Goal: Transaction & Acquisition: Purchase product/service

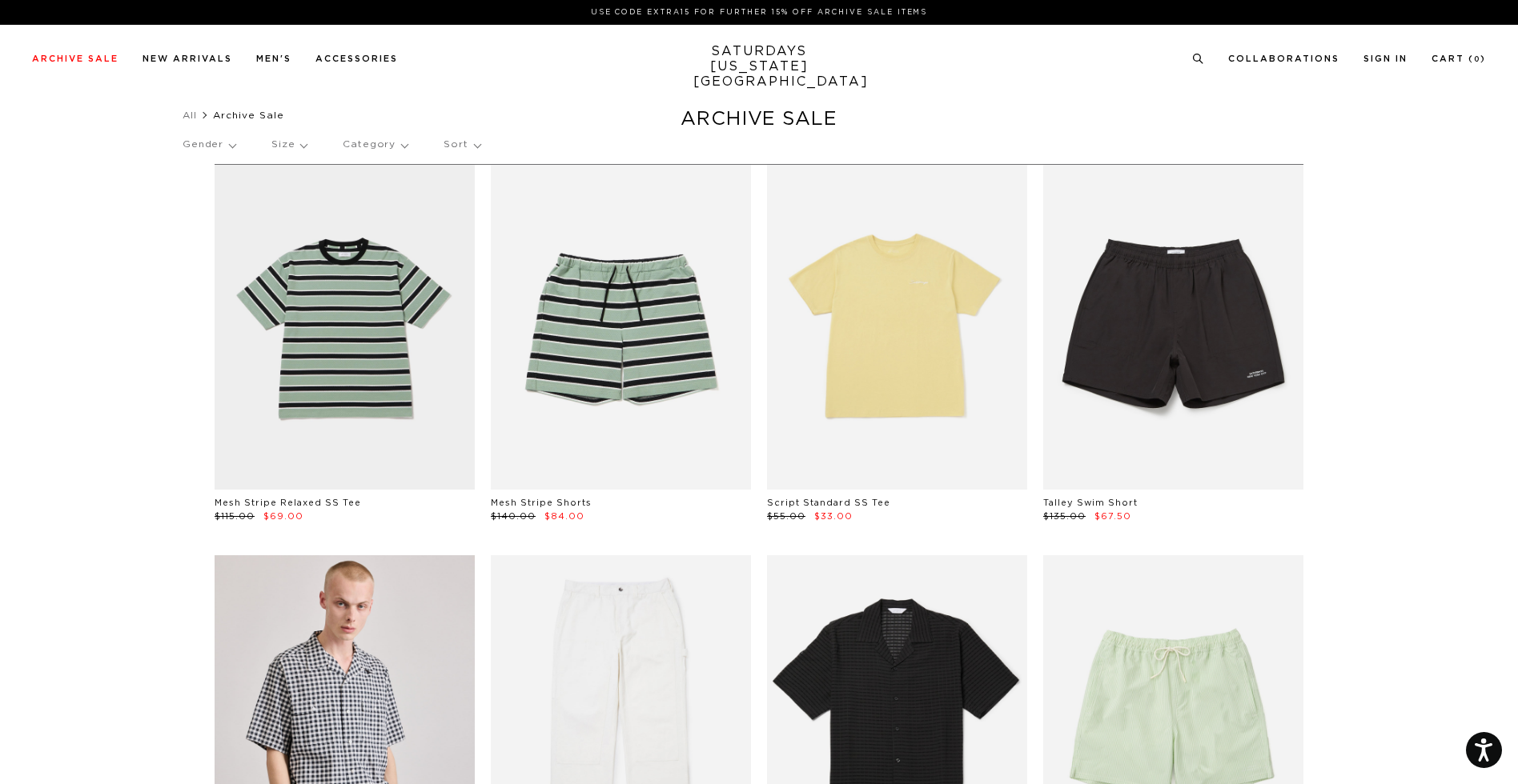
click at [305, 145] on p "Size" at bounding box center [290, 144] width 36 height 37
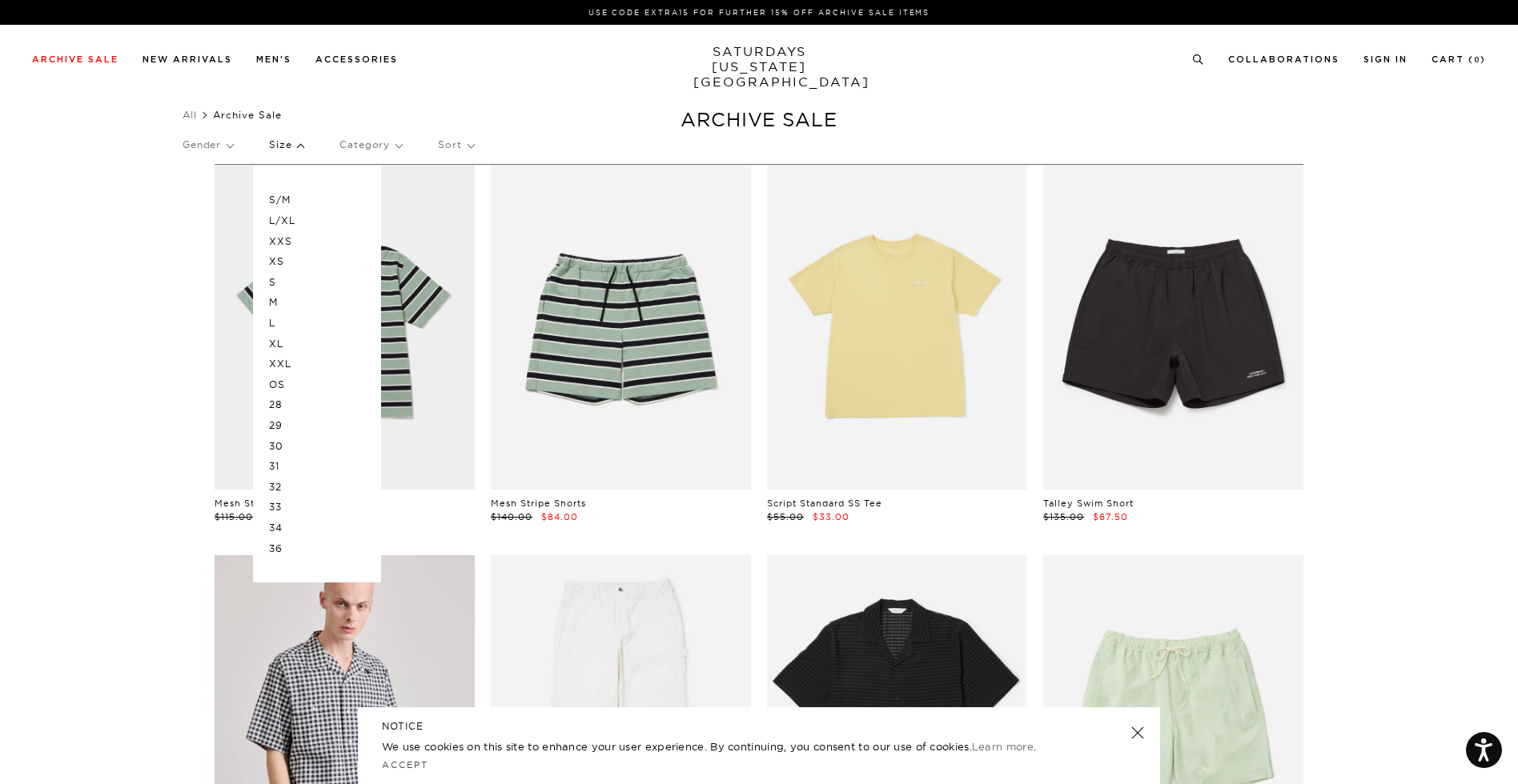
click at [279, 279] on p "S" at bounding box center [317, 282] width 97 height 21
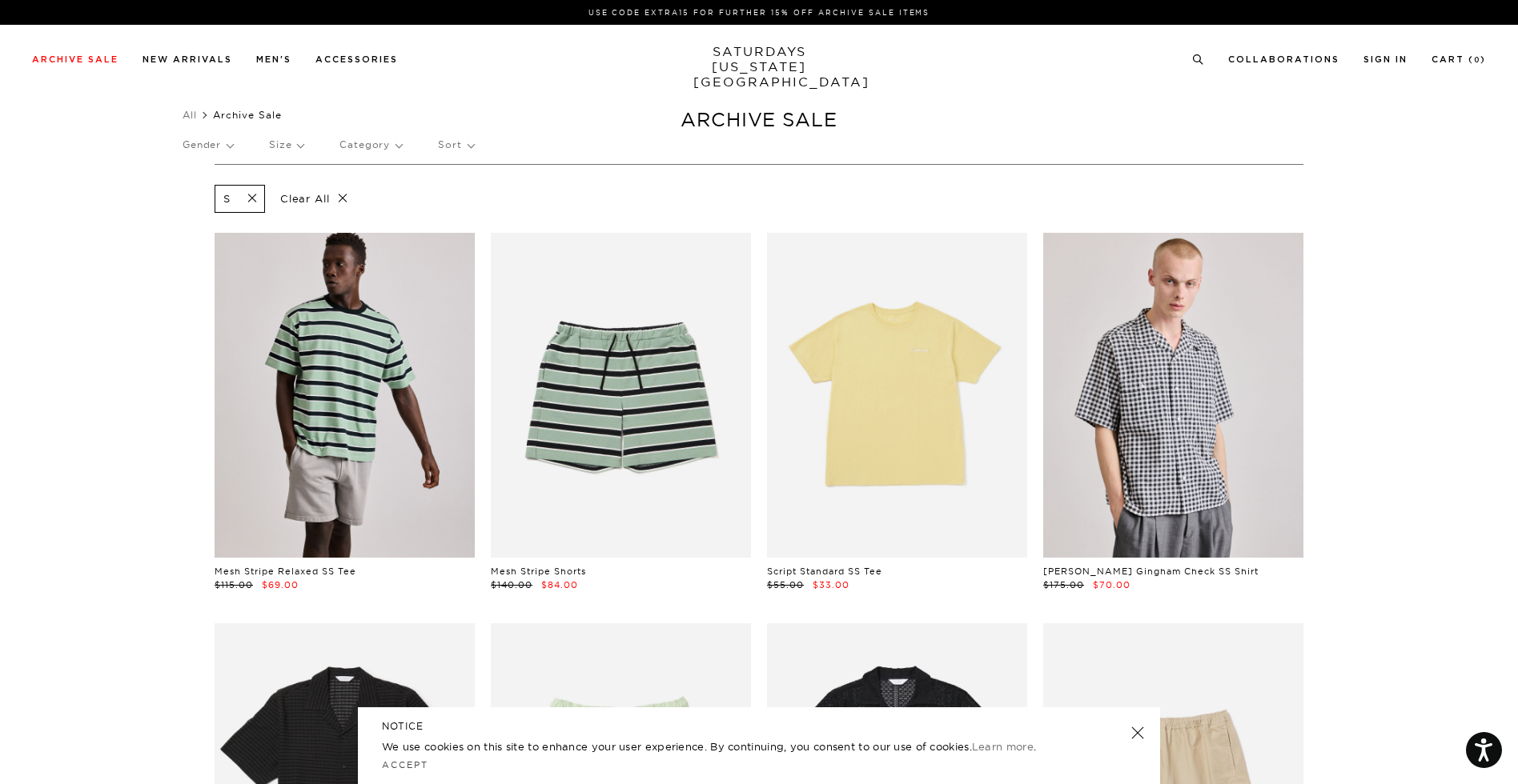
click at [357, 416] on link at bounding box center [345, 395] width 260 height 325
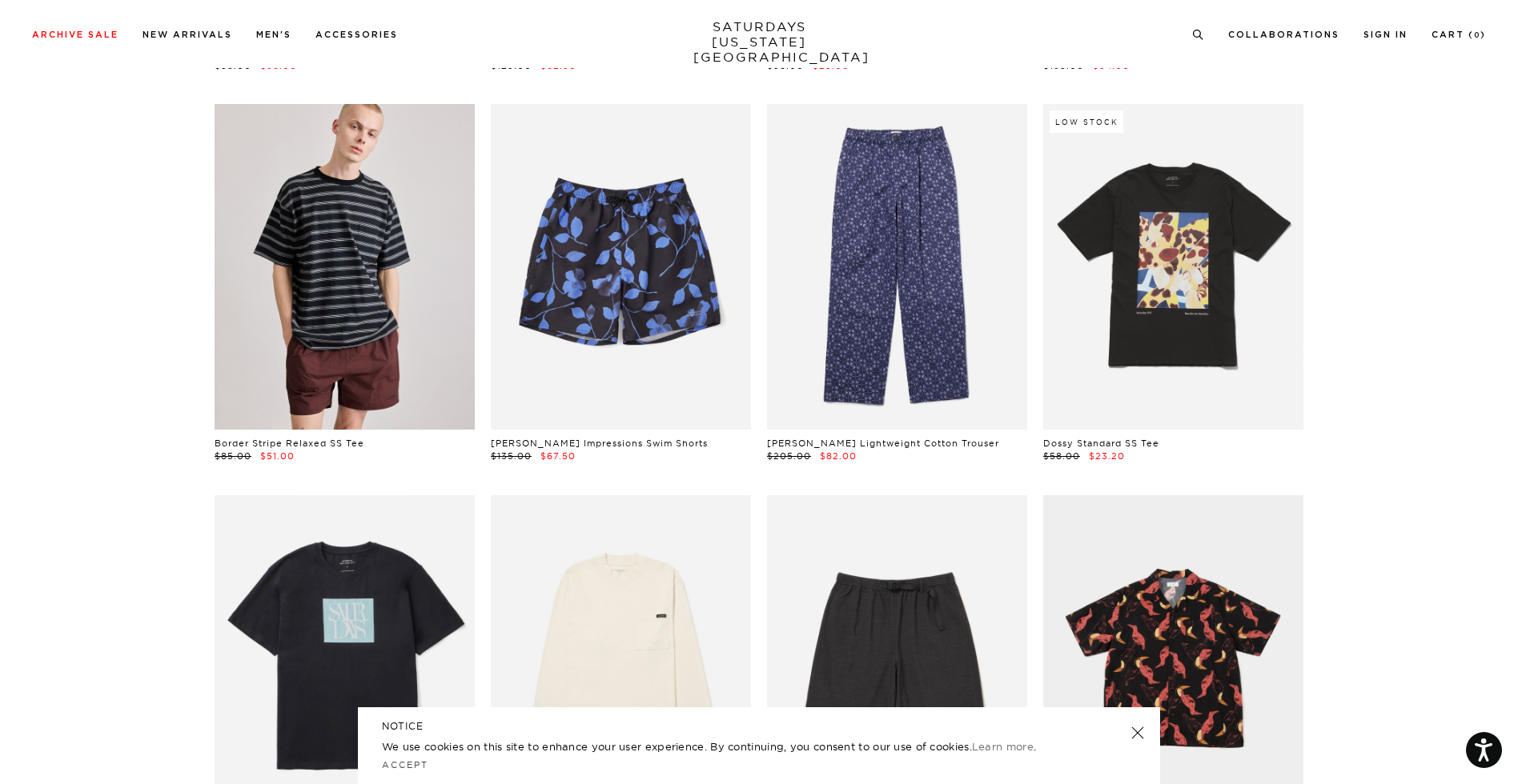
scroll to position [2085, 0]
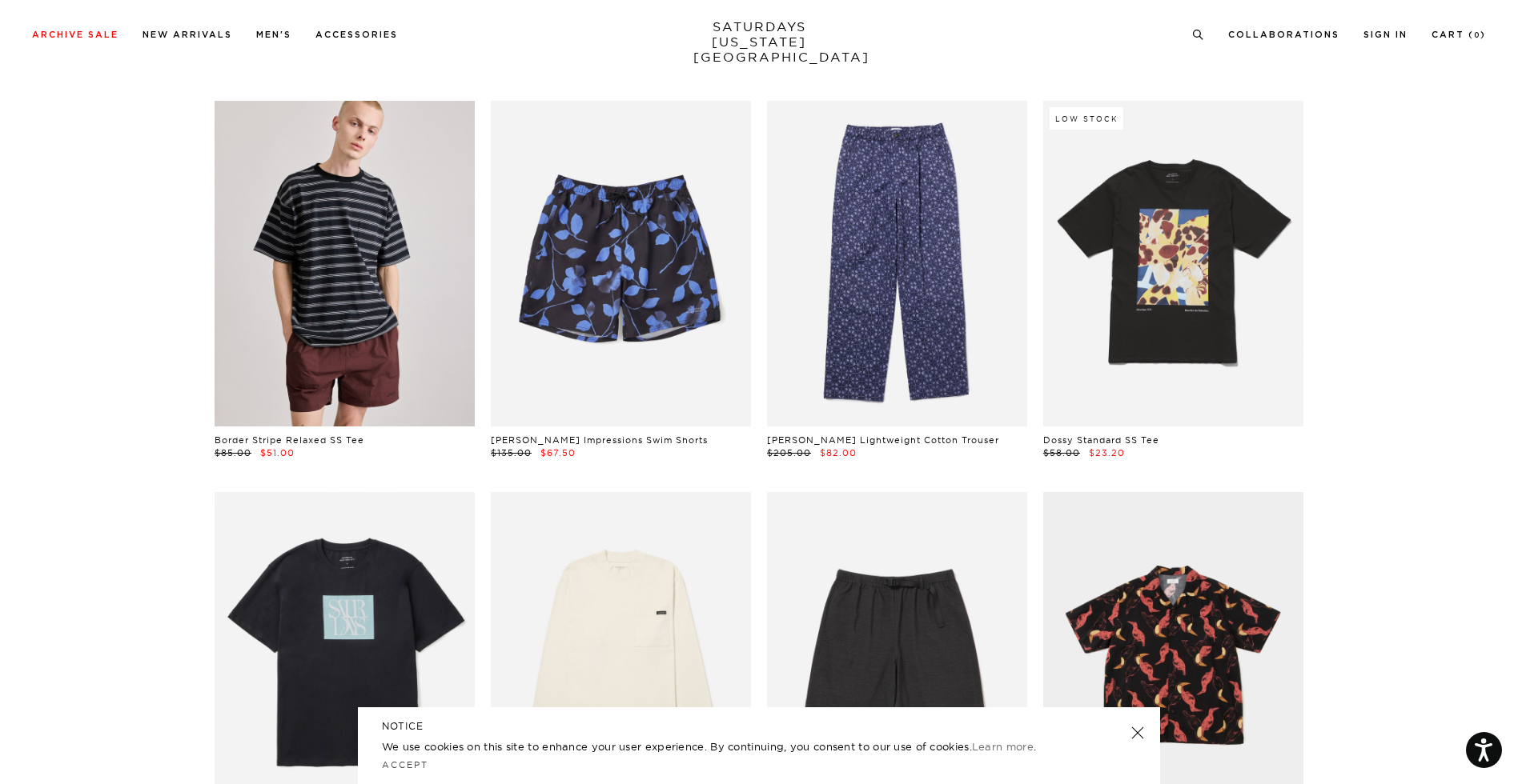
click at [295, 354] on link at bounding box center [345, 263] width 260 height 325
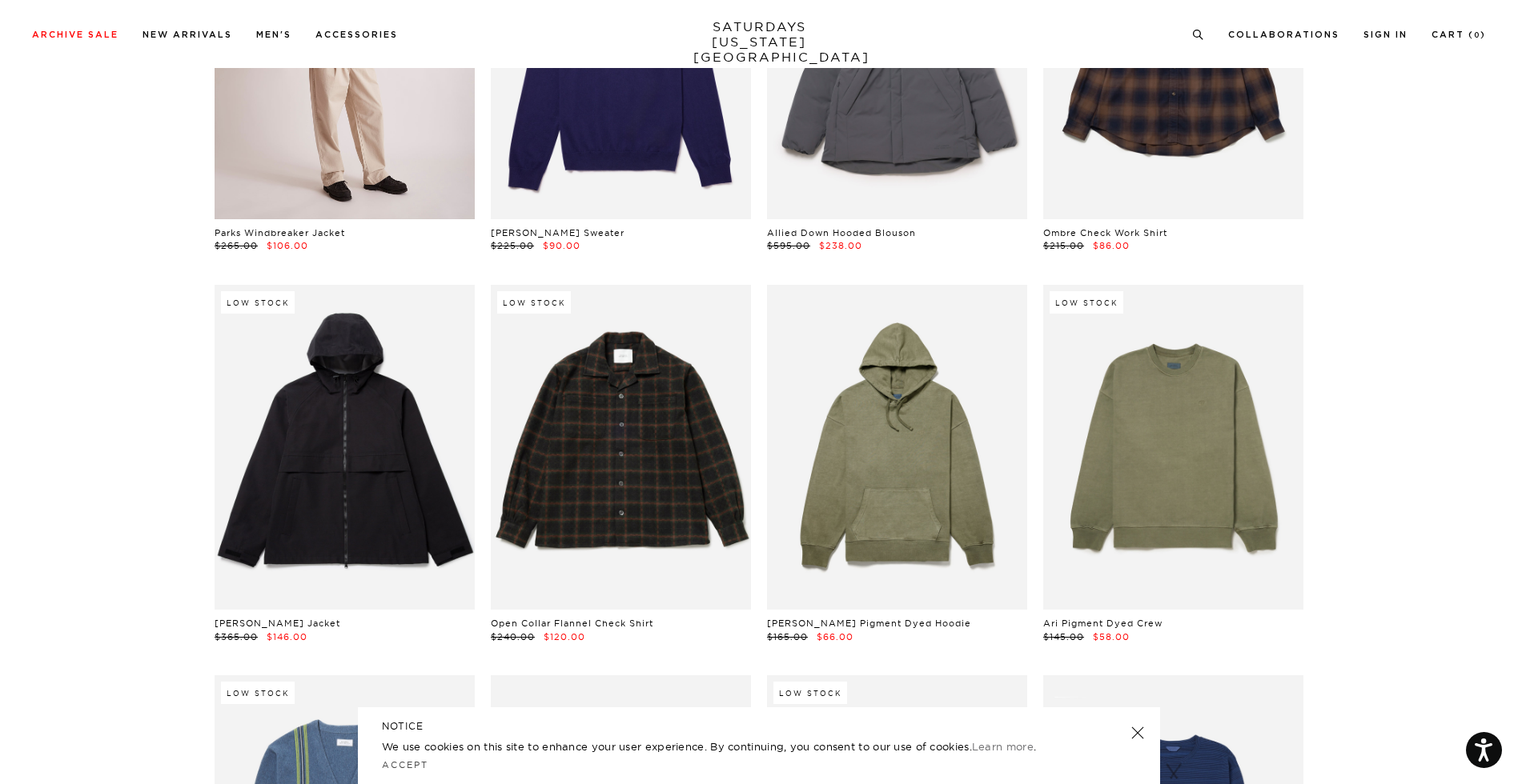
scroll to position [10574, 0]
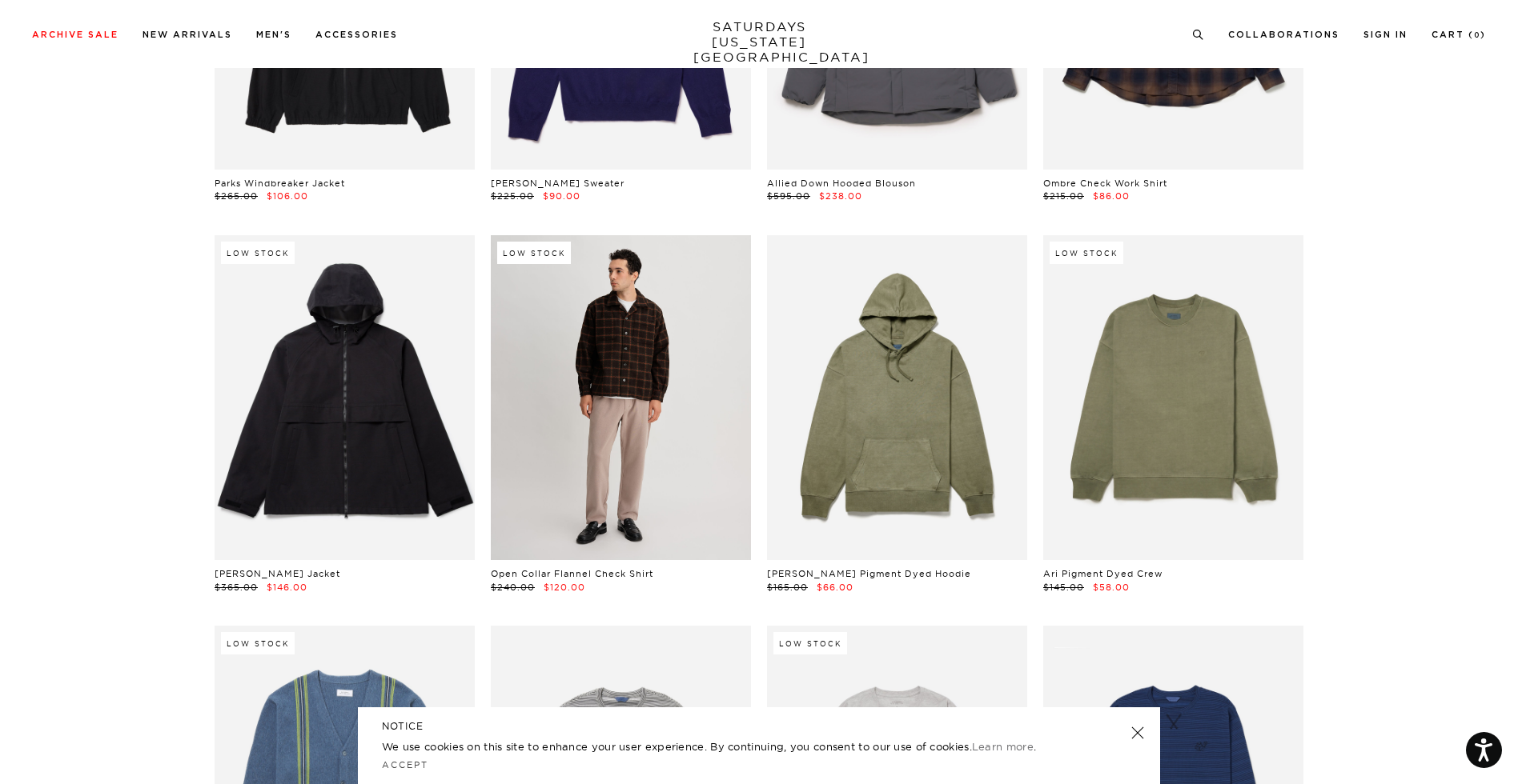
click at [640, 376] on link at bounding box center [621, 397] width 260 height 325
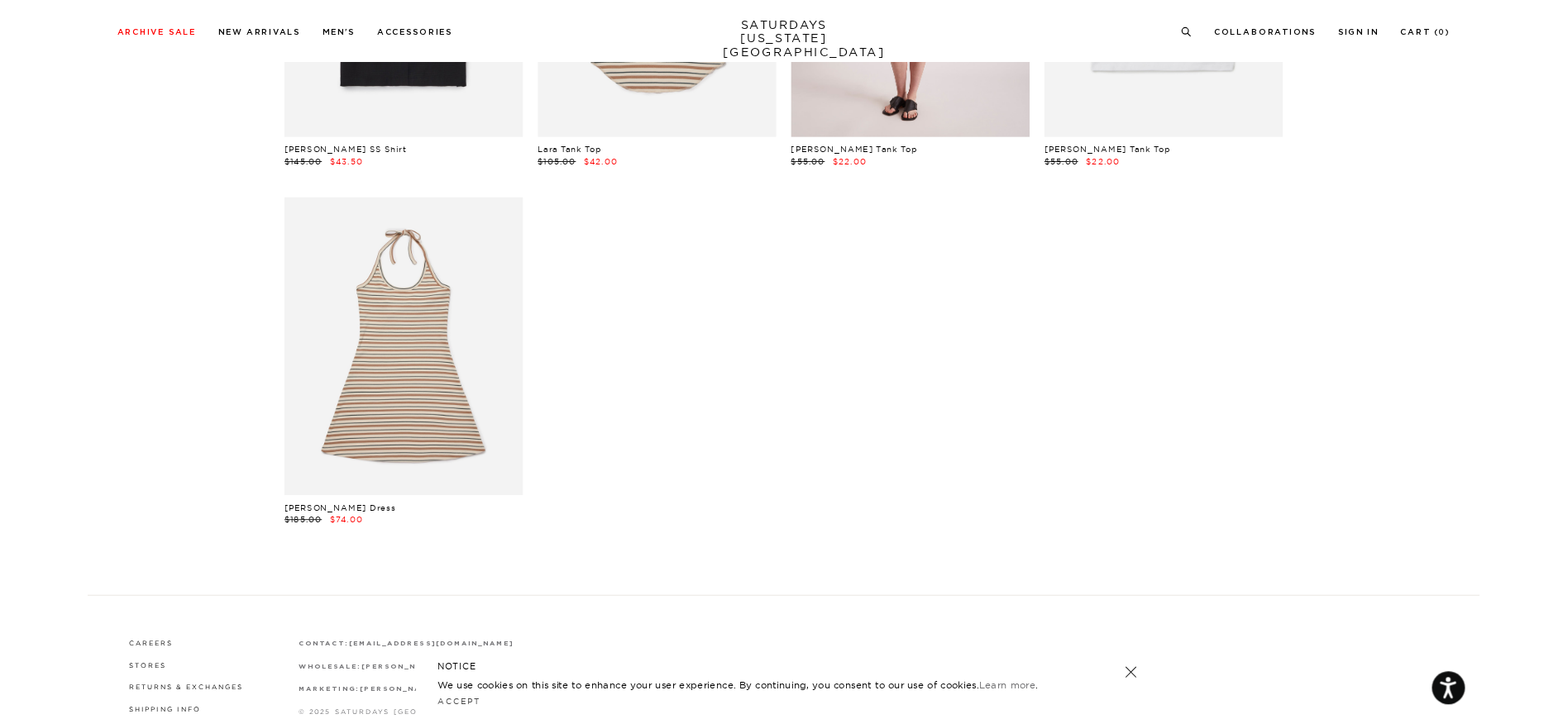
scroll to position [16330, 0]
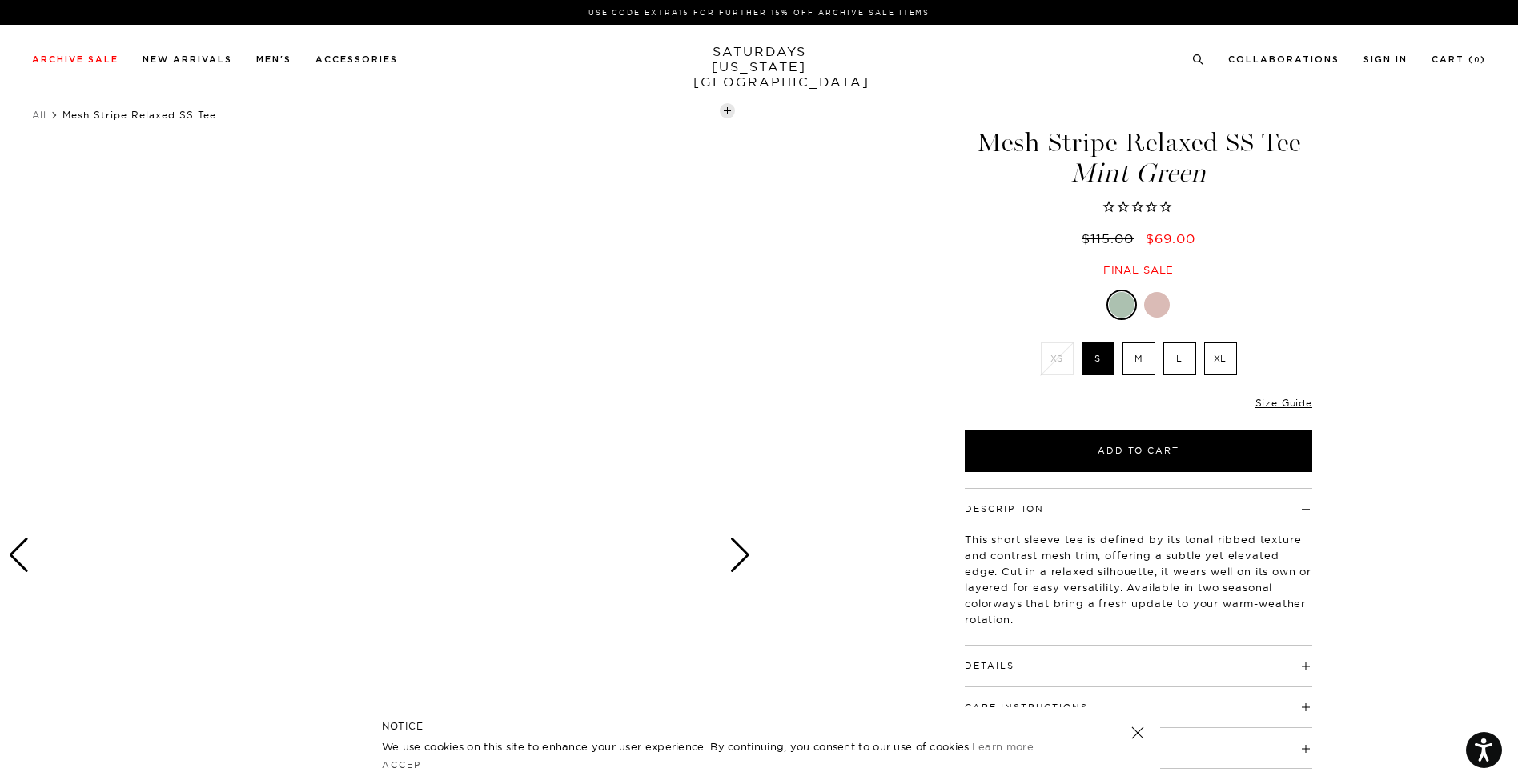
click at [745, 559] on div "Next slide" at bounding box center [739, 555] width 22 height 36
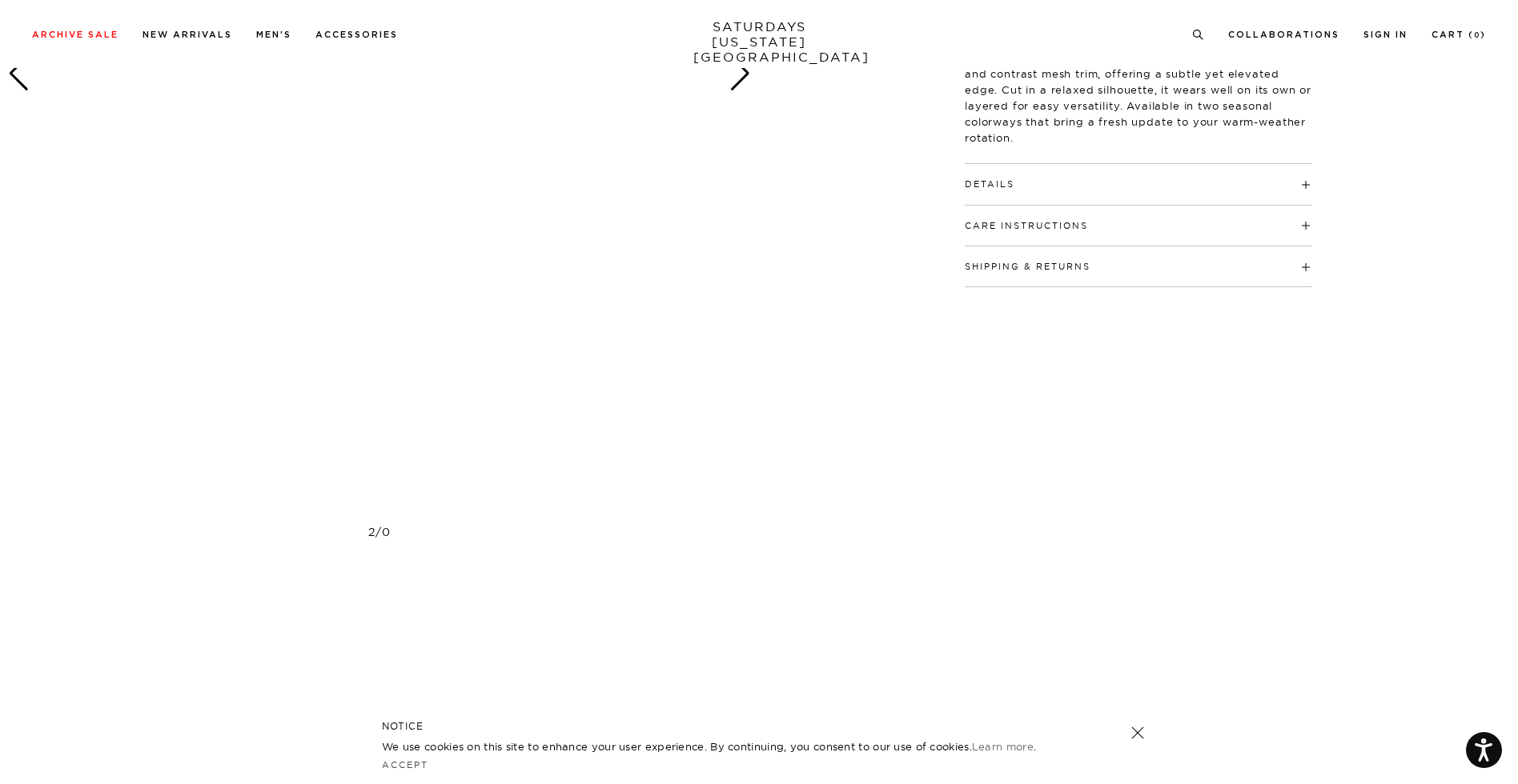
scroll to position [460, 0]
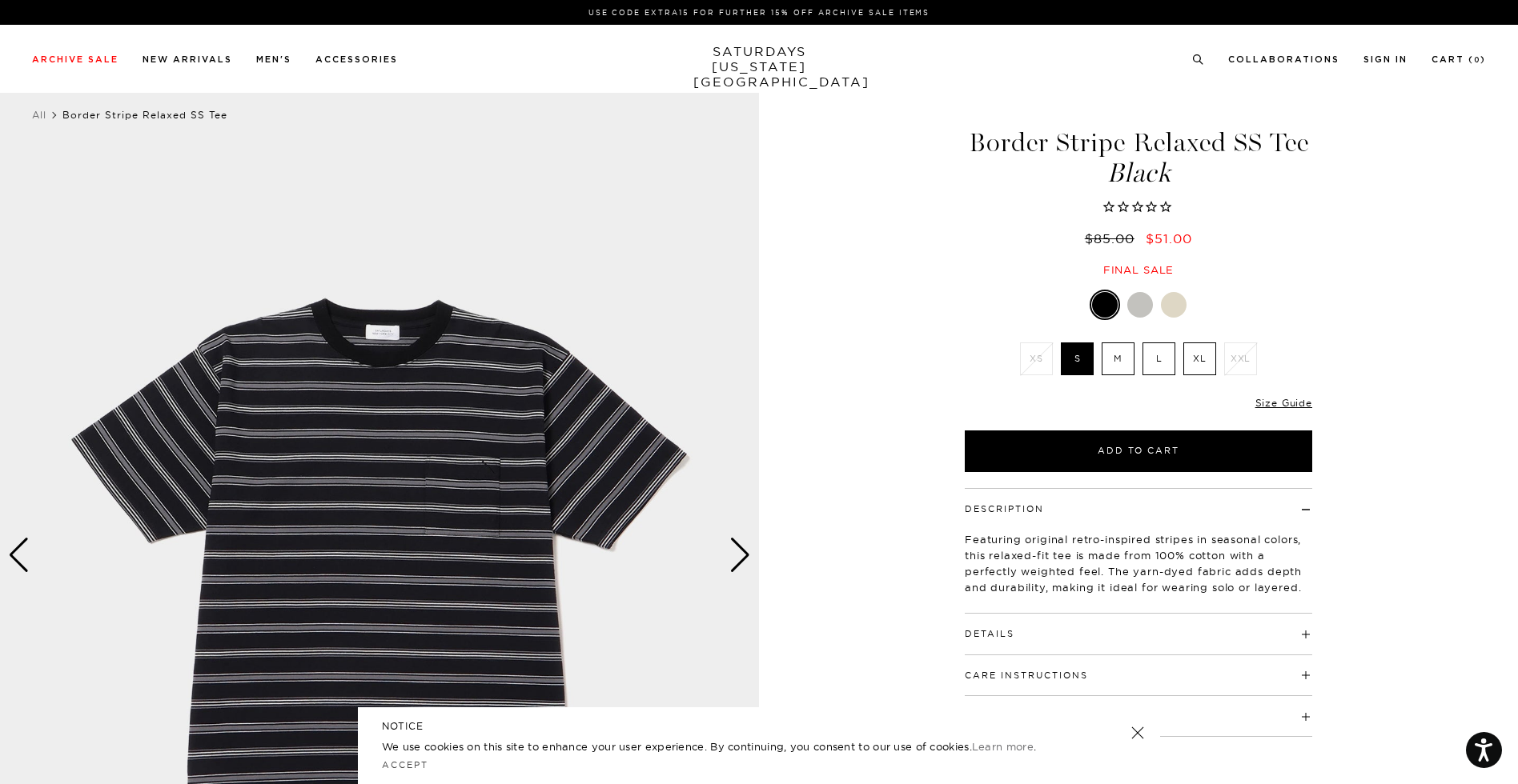
click at [737, 555] on div "Next slide" at bounding box center [739, 555] width 22 height 36
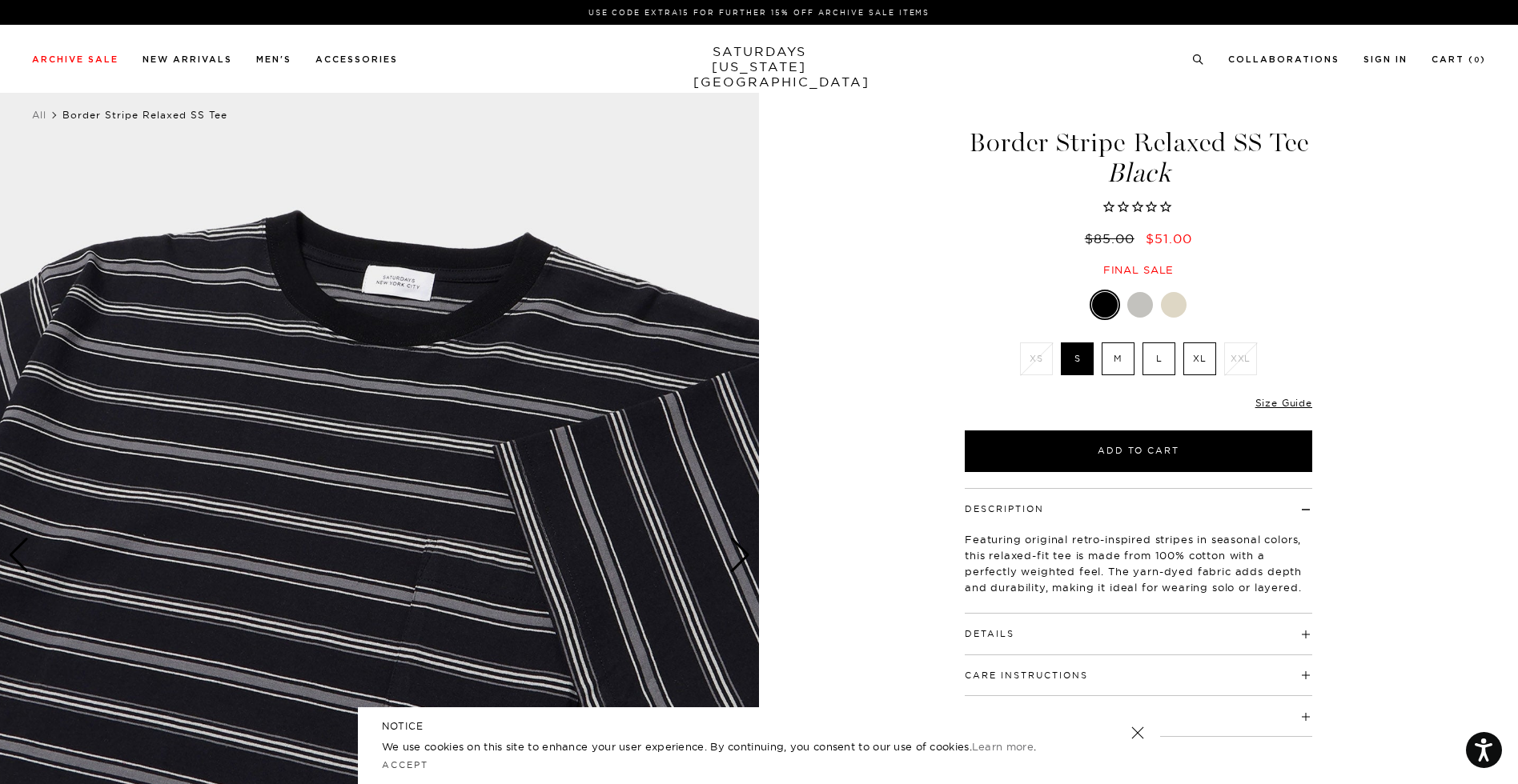
click at [737, 555] on div "Next slide" at bounding box center [739, 555] width 22 height 36
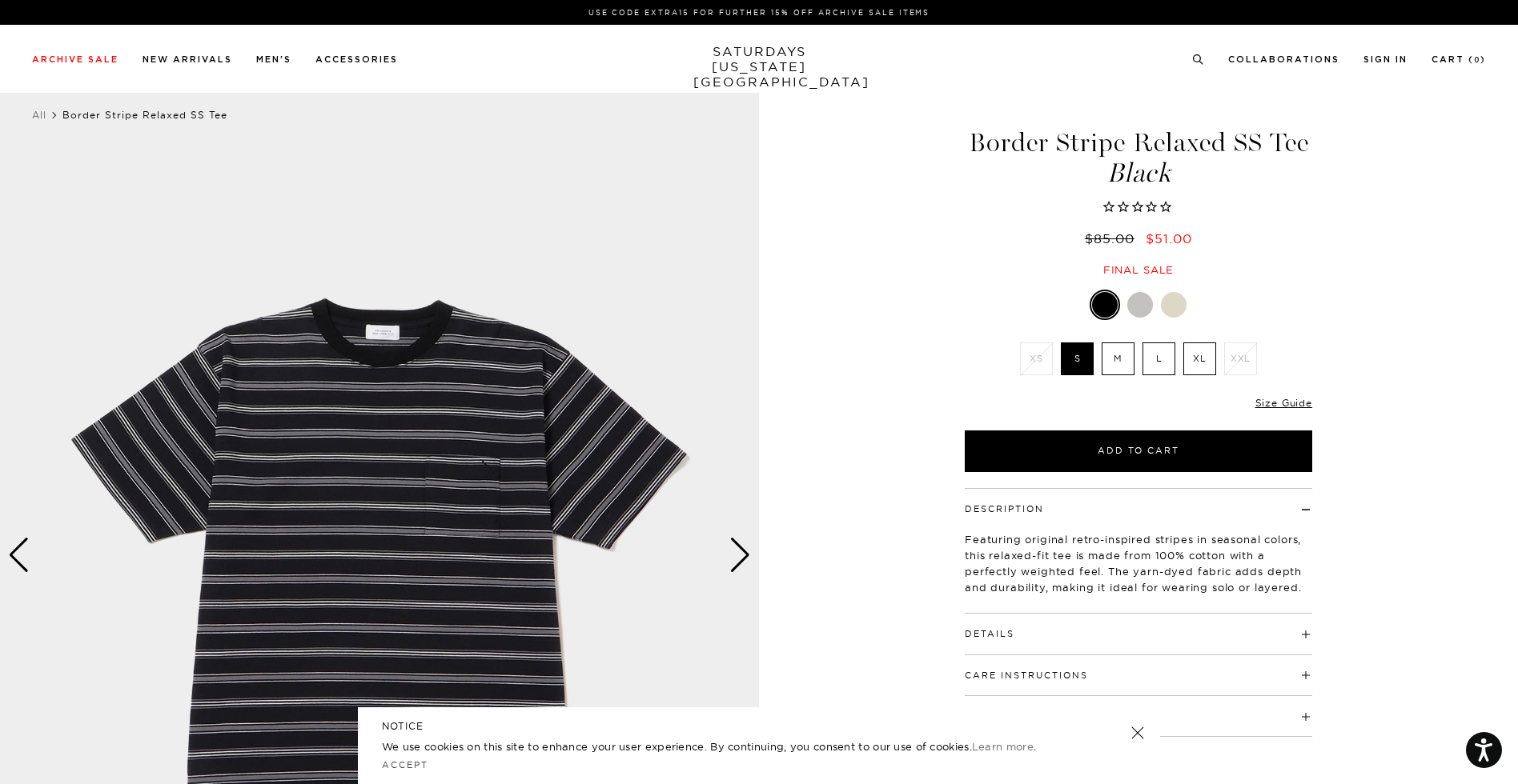
click at [737, 555] on div "Next slide" at bounding box center [739, 555] width 22 height 36
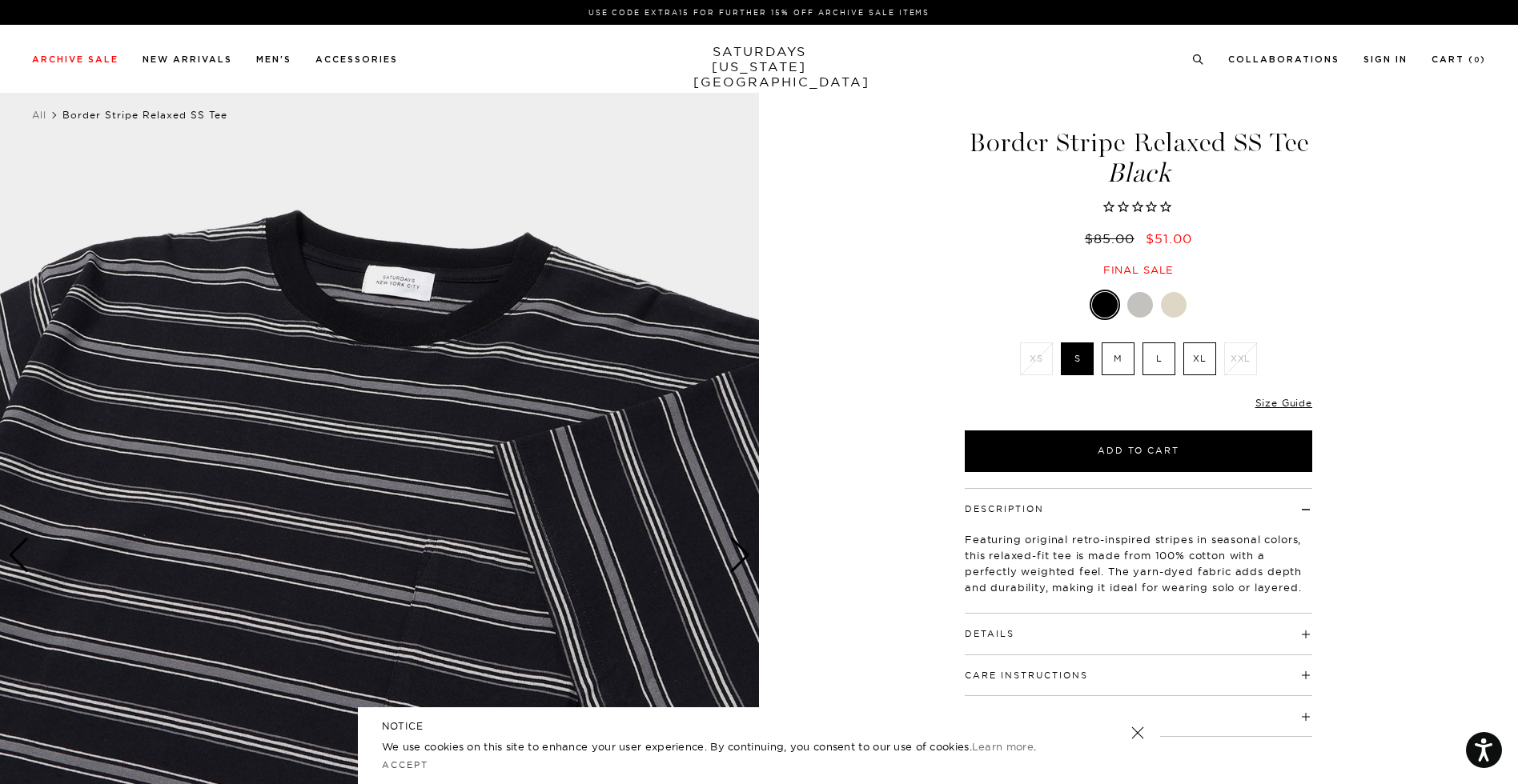
click at [737, 555] on div "Next slide" at bounding box center [739, 555] width 22 height 36
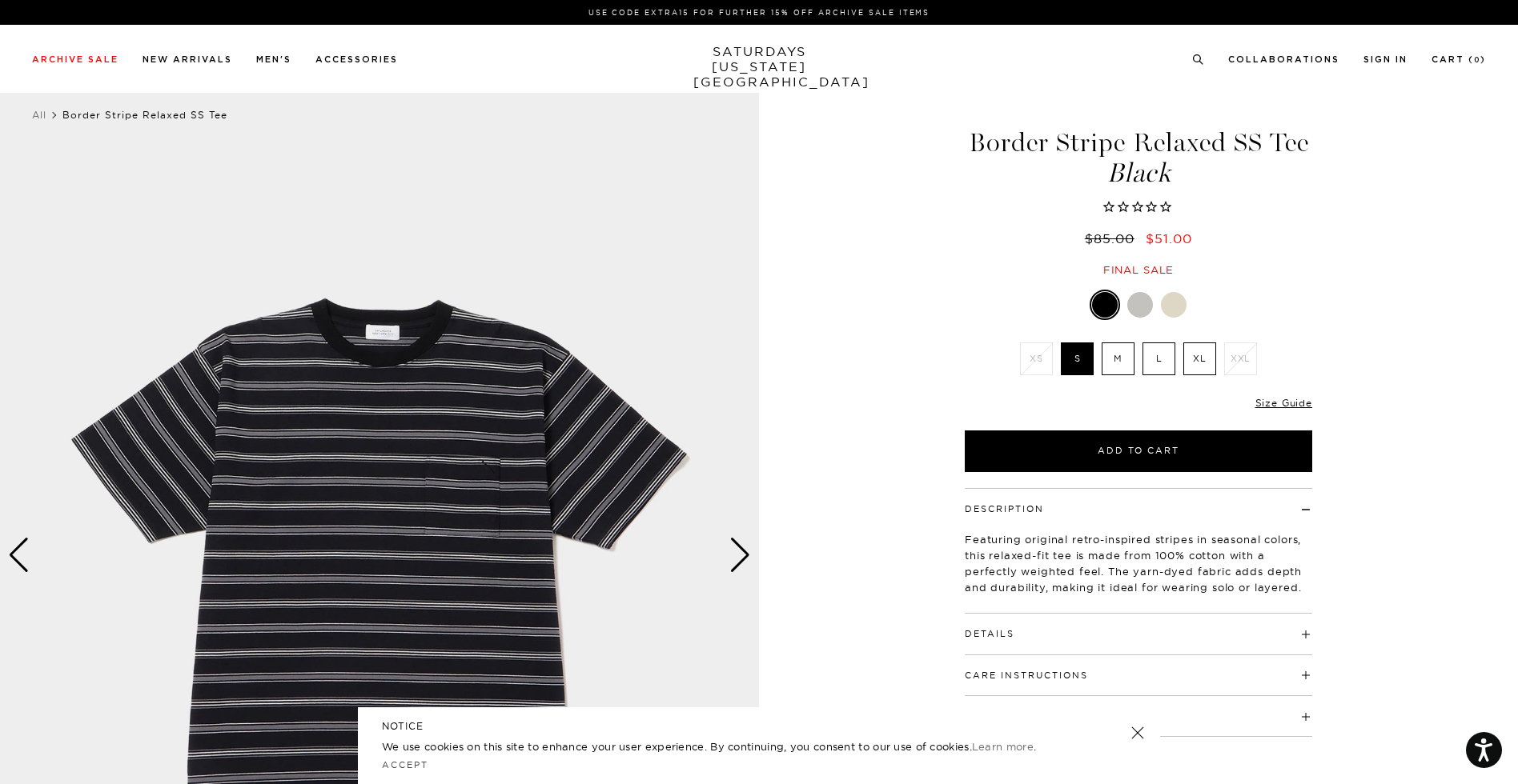
click at [737, 555] on div "Next slide" at bounding box center [739, 555] width 22 height 36
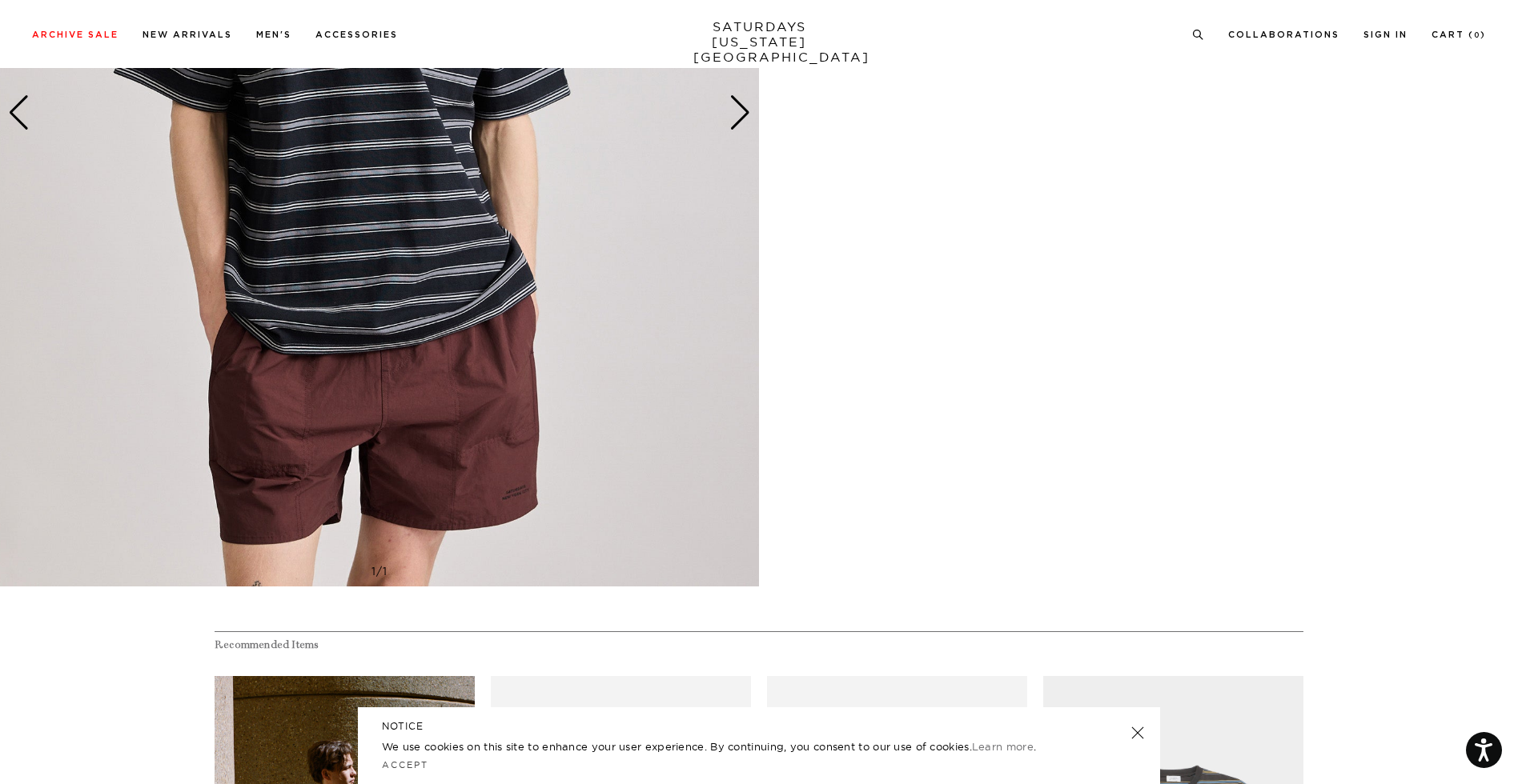
scroll to position [851, 0]
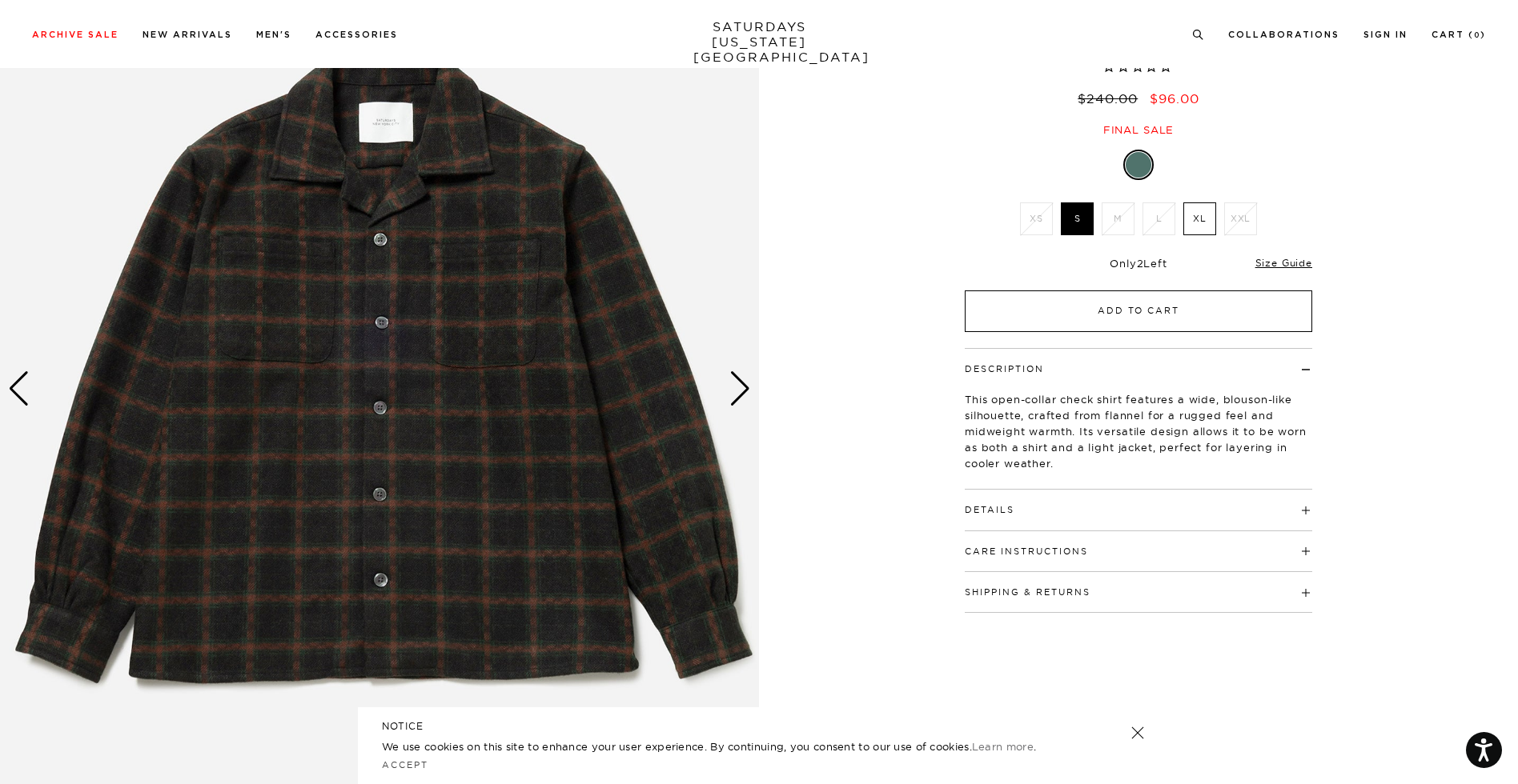
scroll to position [247, 0]
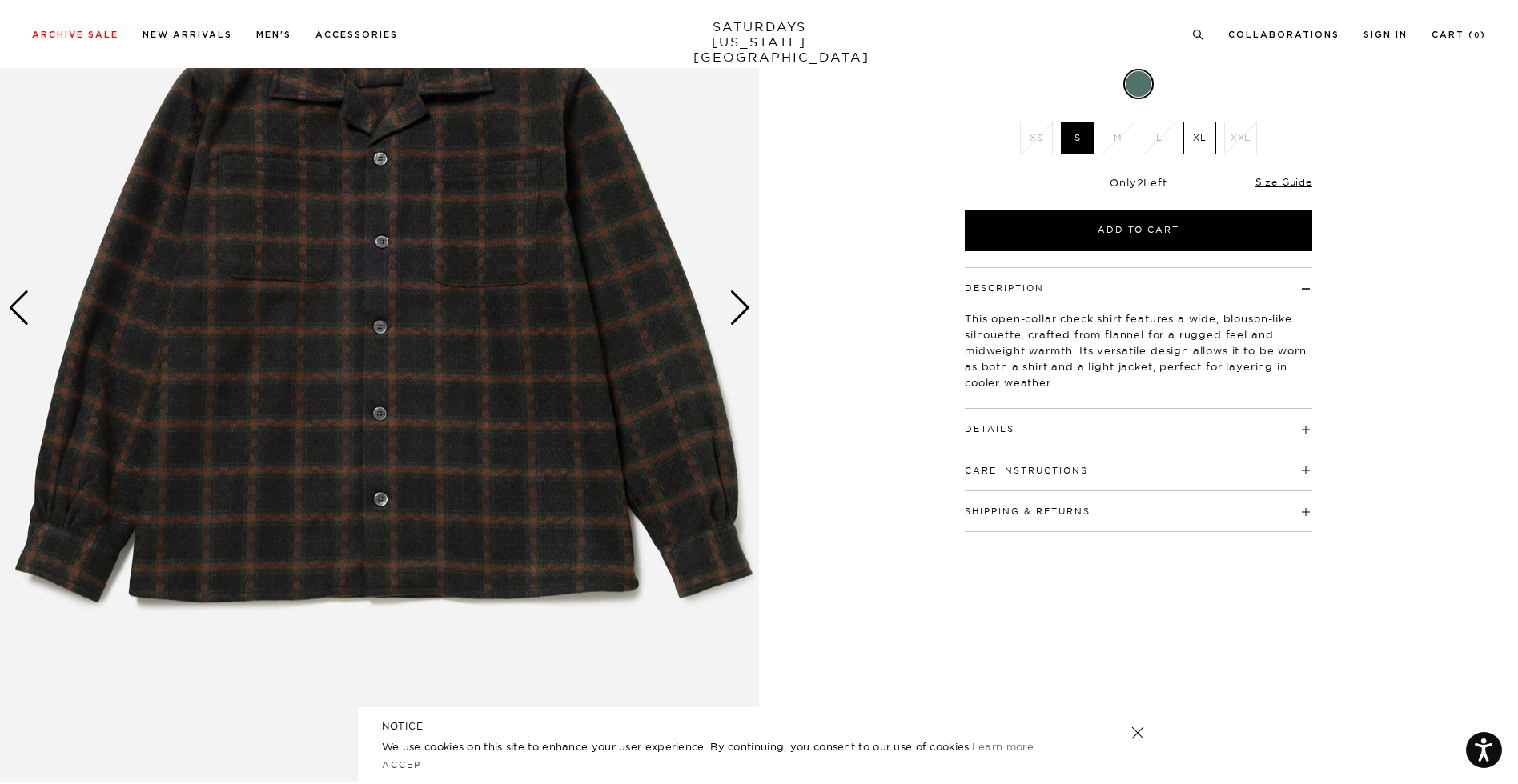
click at [748, 306] on div "Next slide" at bounding box center [739, 308] width 22 height 36
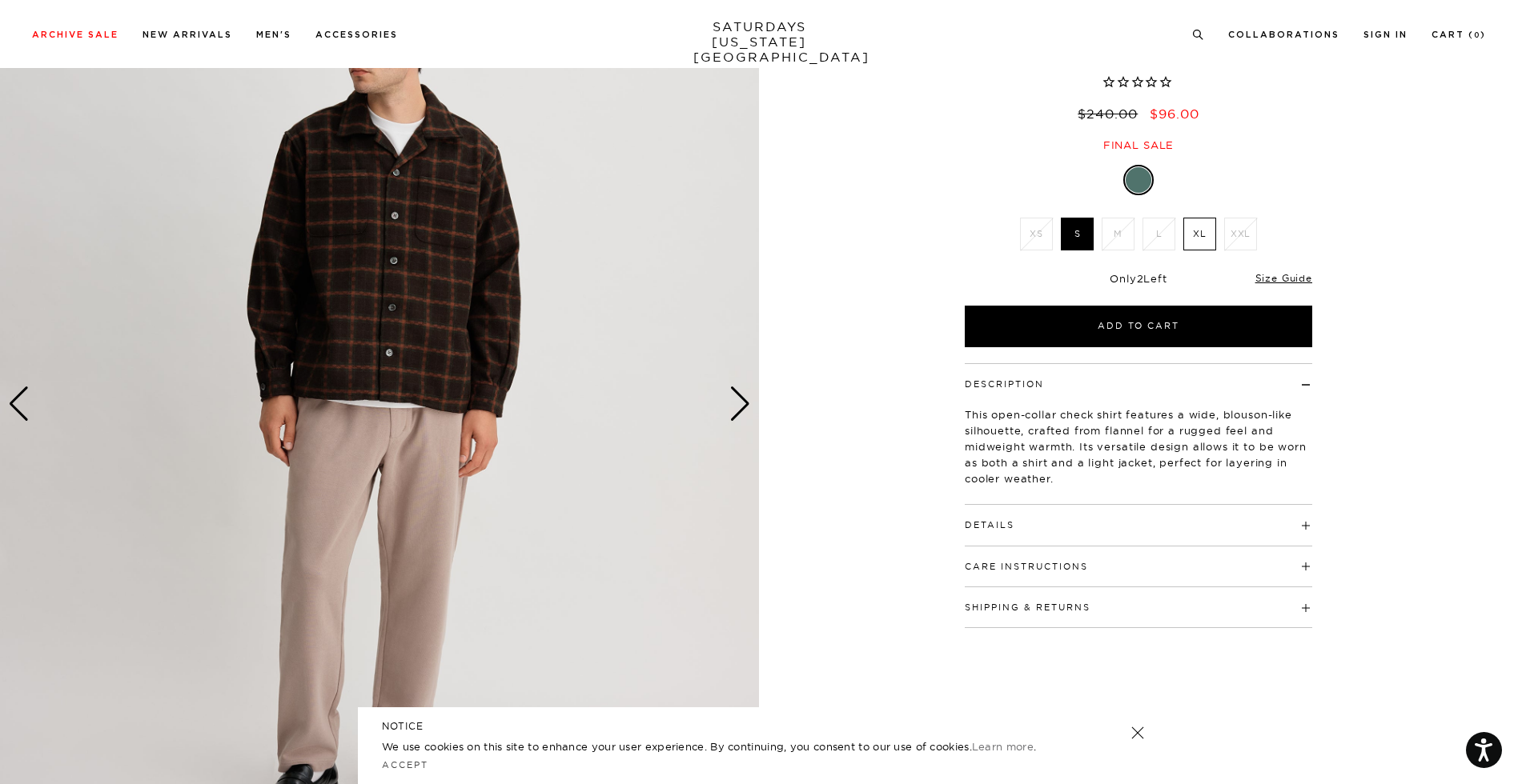
scroll to position [162, 0]
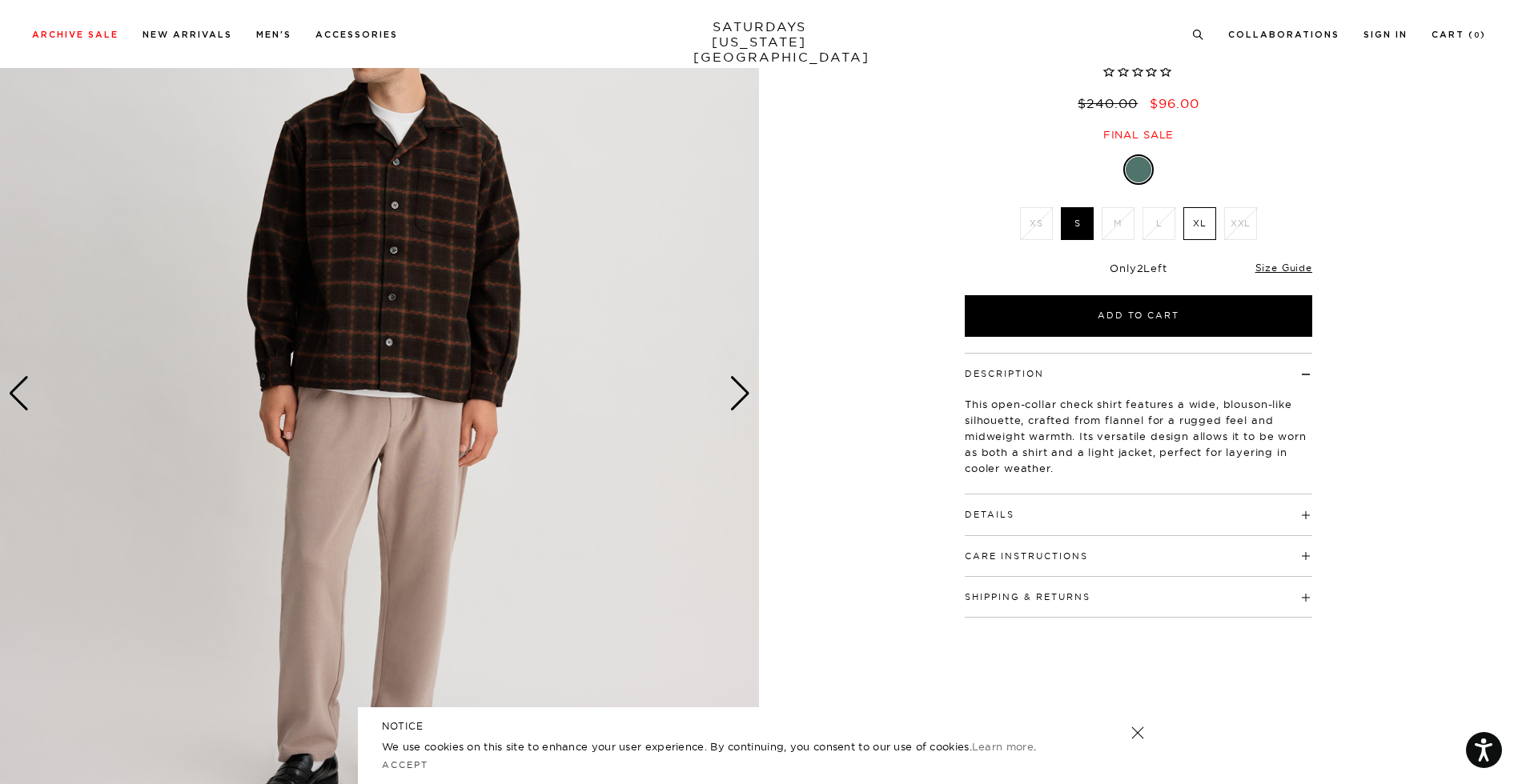
click at [738, 401] on div "Next slide" at bounding box center [739, 394] width 22 height 36
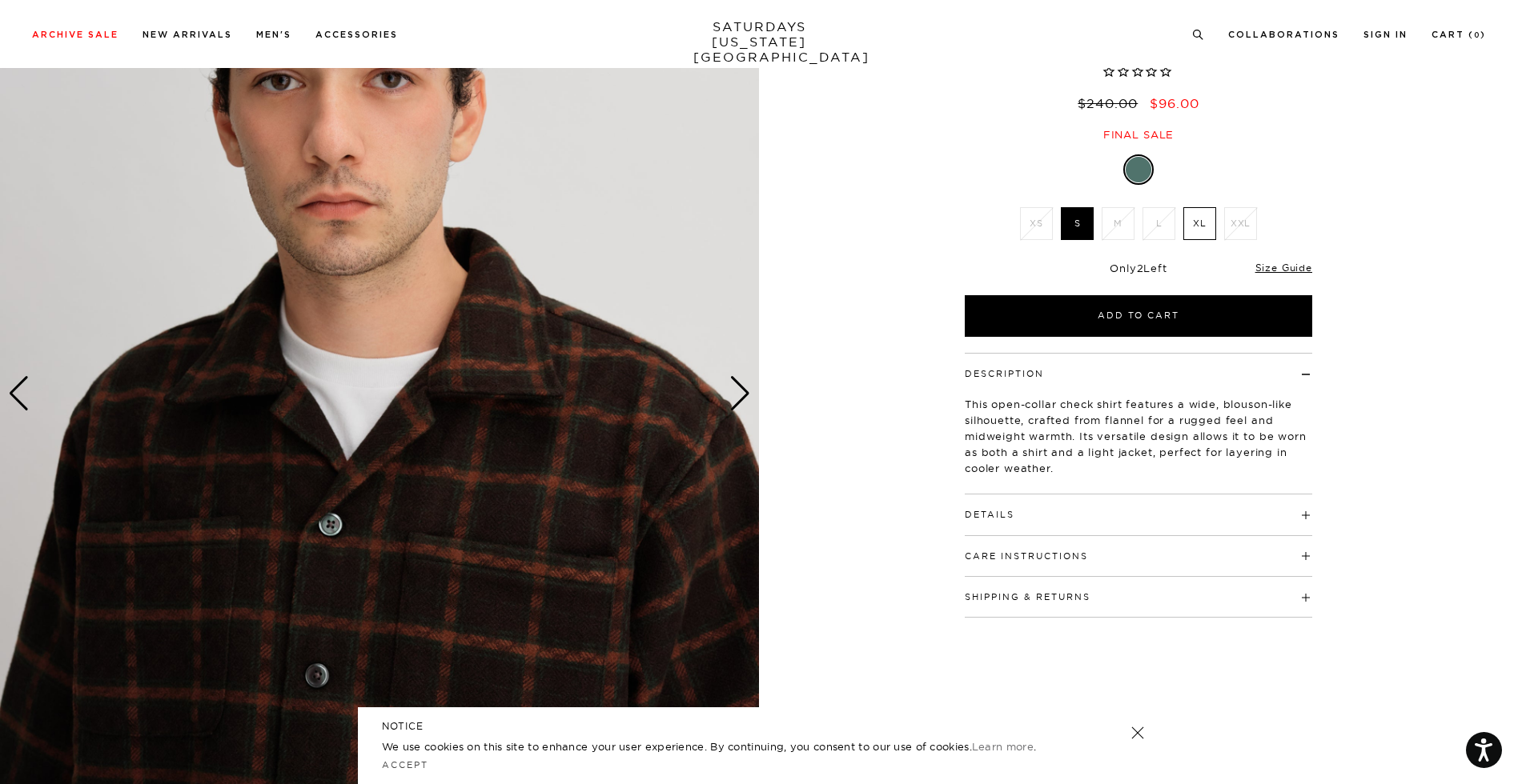
click at [738, 401] on div "Next slide" at bounding box center [739, 394] width 22 height 36
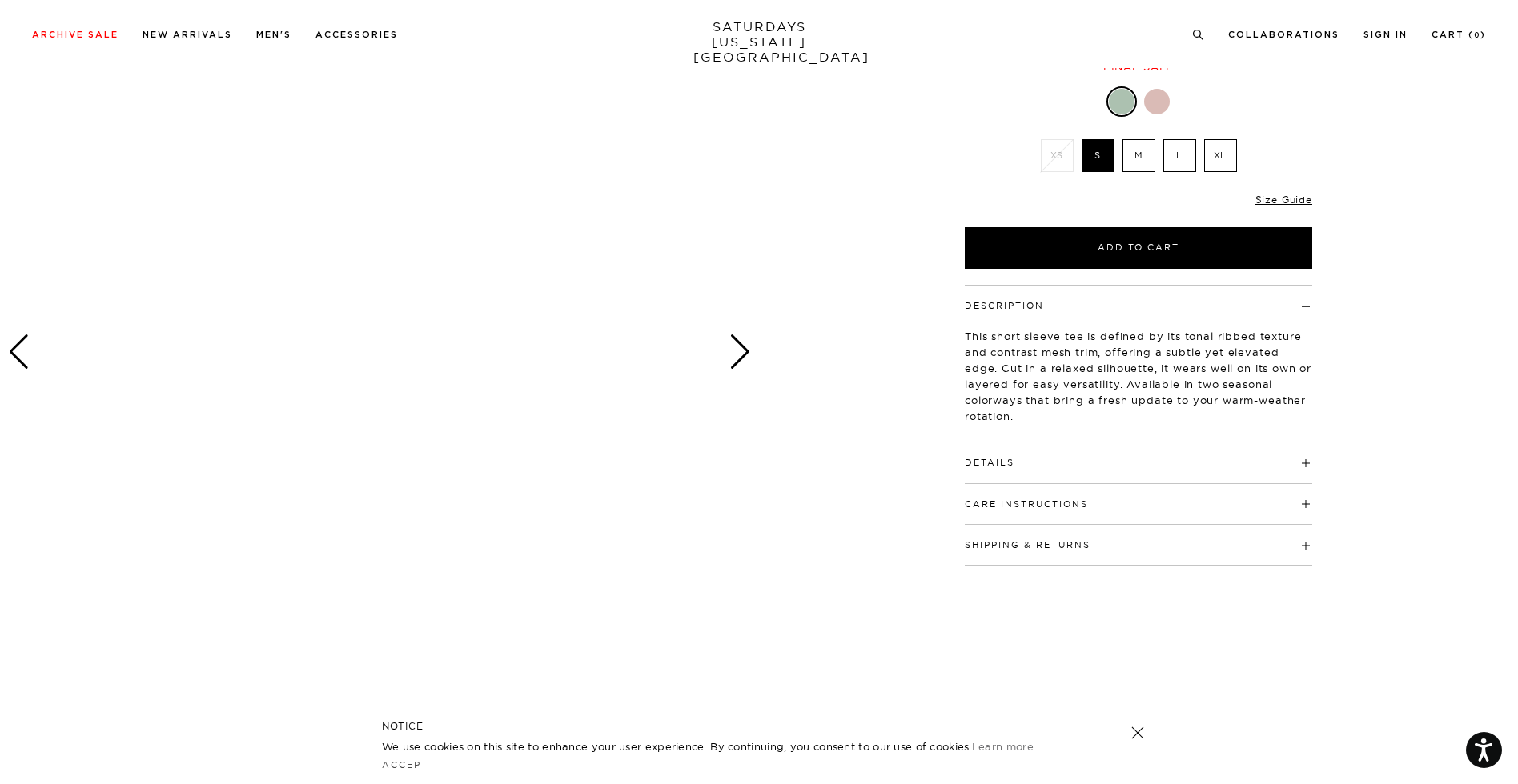
click at [1131, 723] on h5 "NOTICE" at bounding box center [759, 726] width 754 height 14
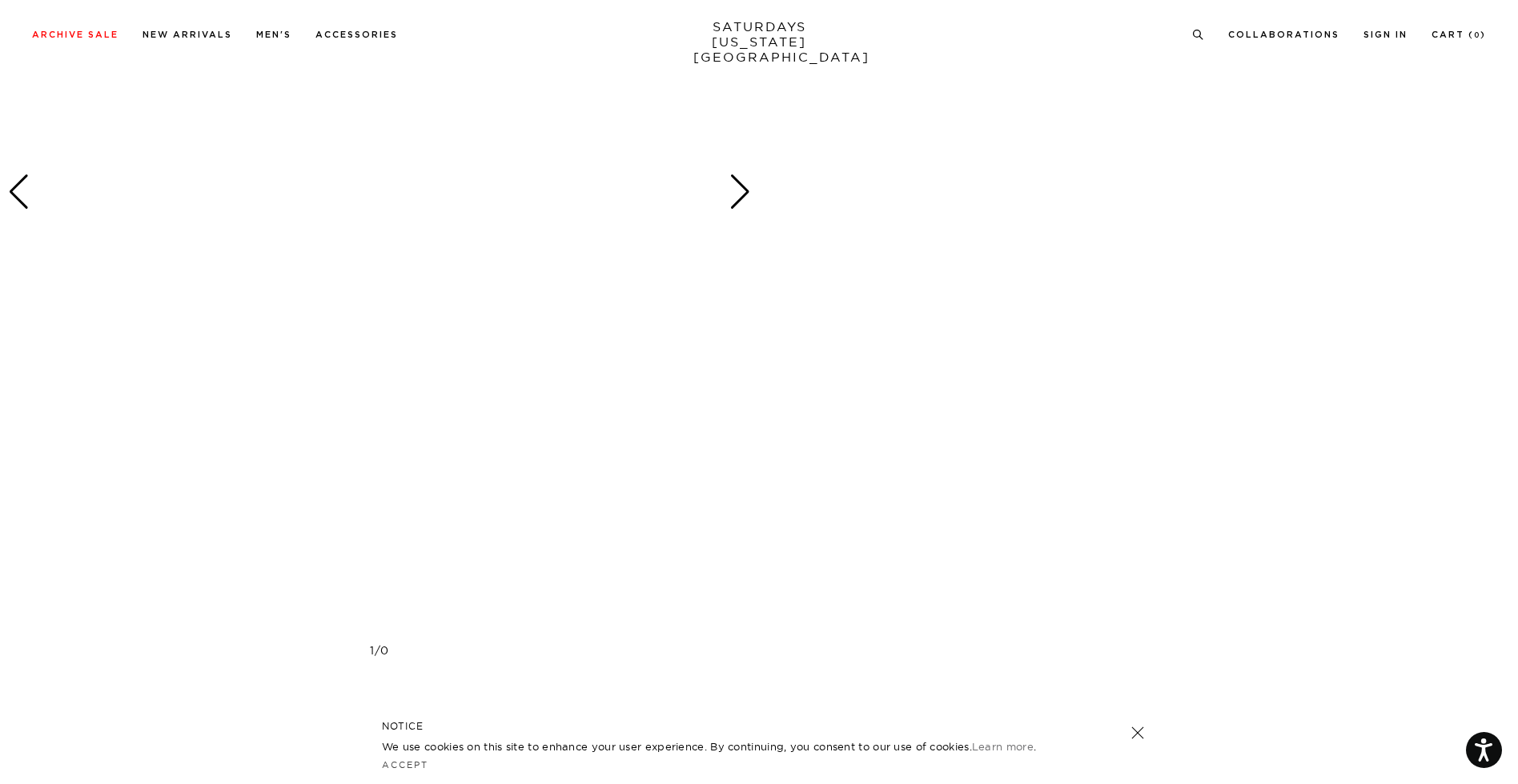
click at [740, 187] on div "Next slide" at bounding box center [739, 192] width 22 height 36
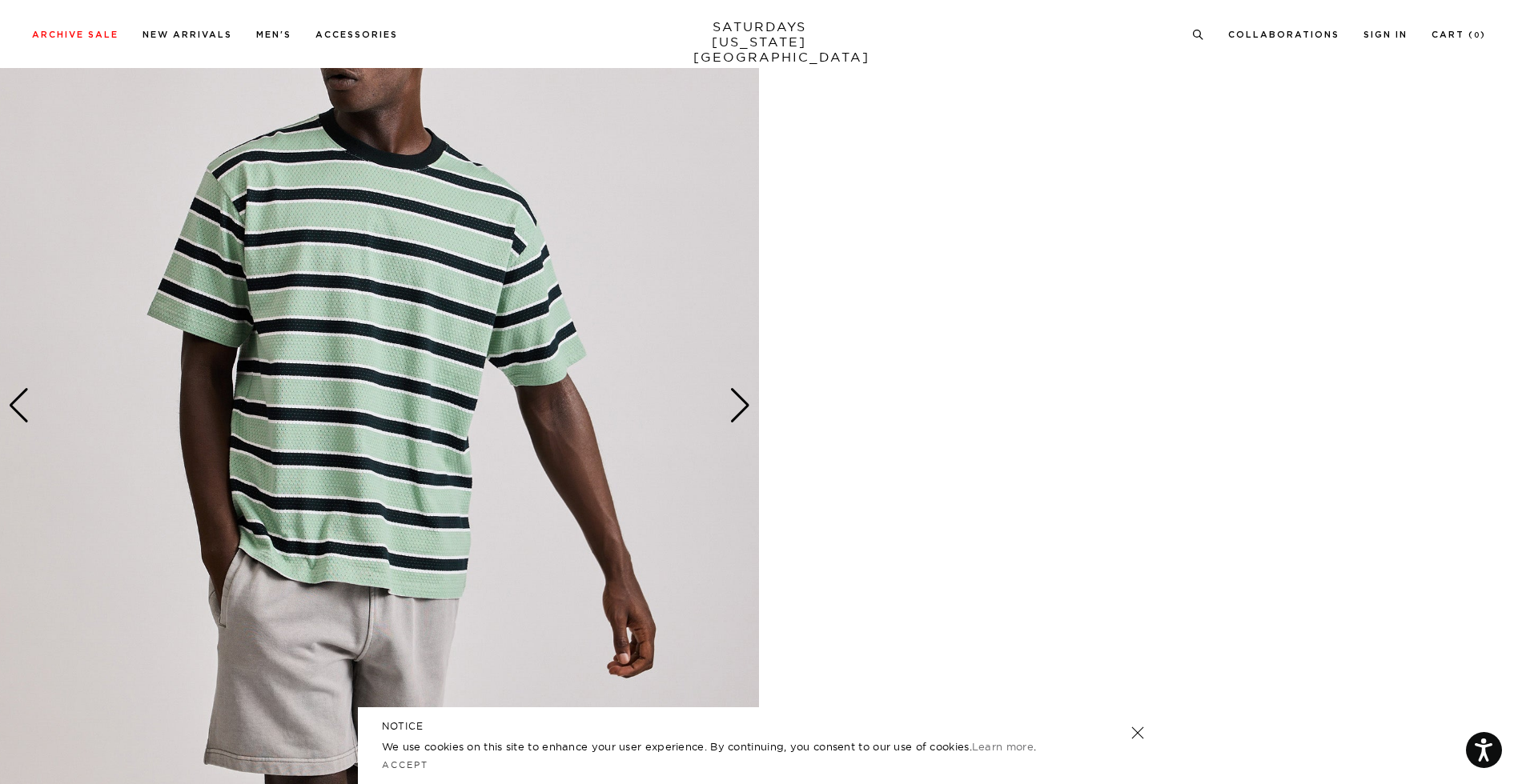
click at [739, 397] on div "Next slide" at bounding box center [739, 406] width 22 height 36
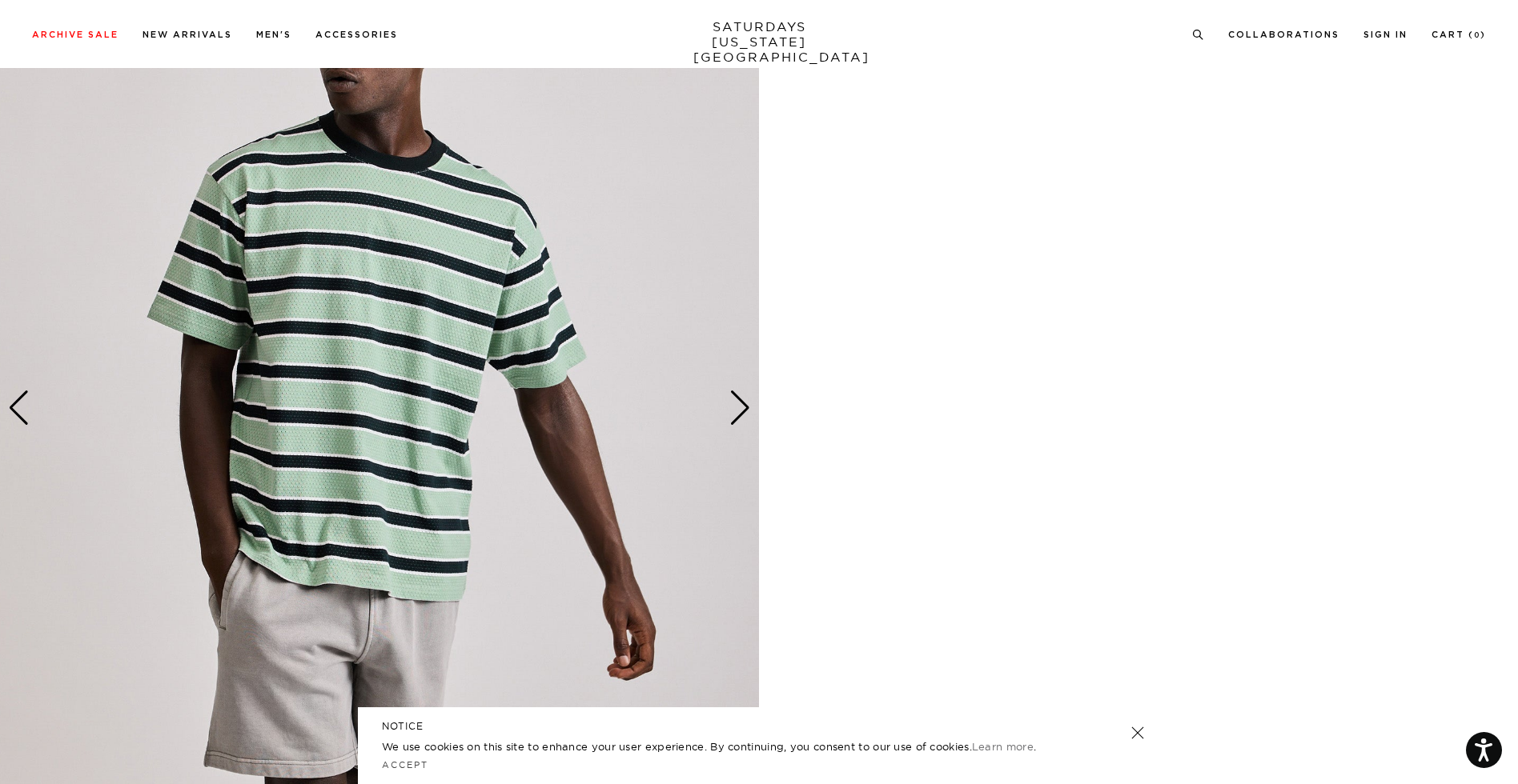
click at [739, 397] on div "Next slide" at bounding box center [739, 408] width 22 height 36
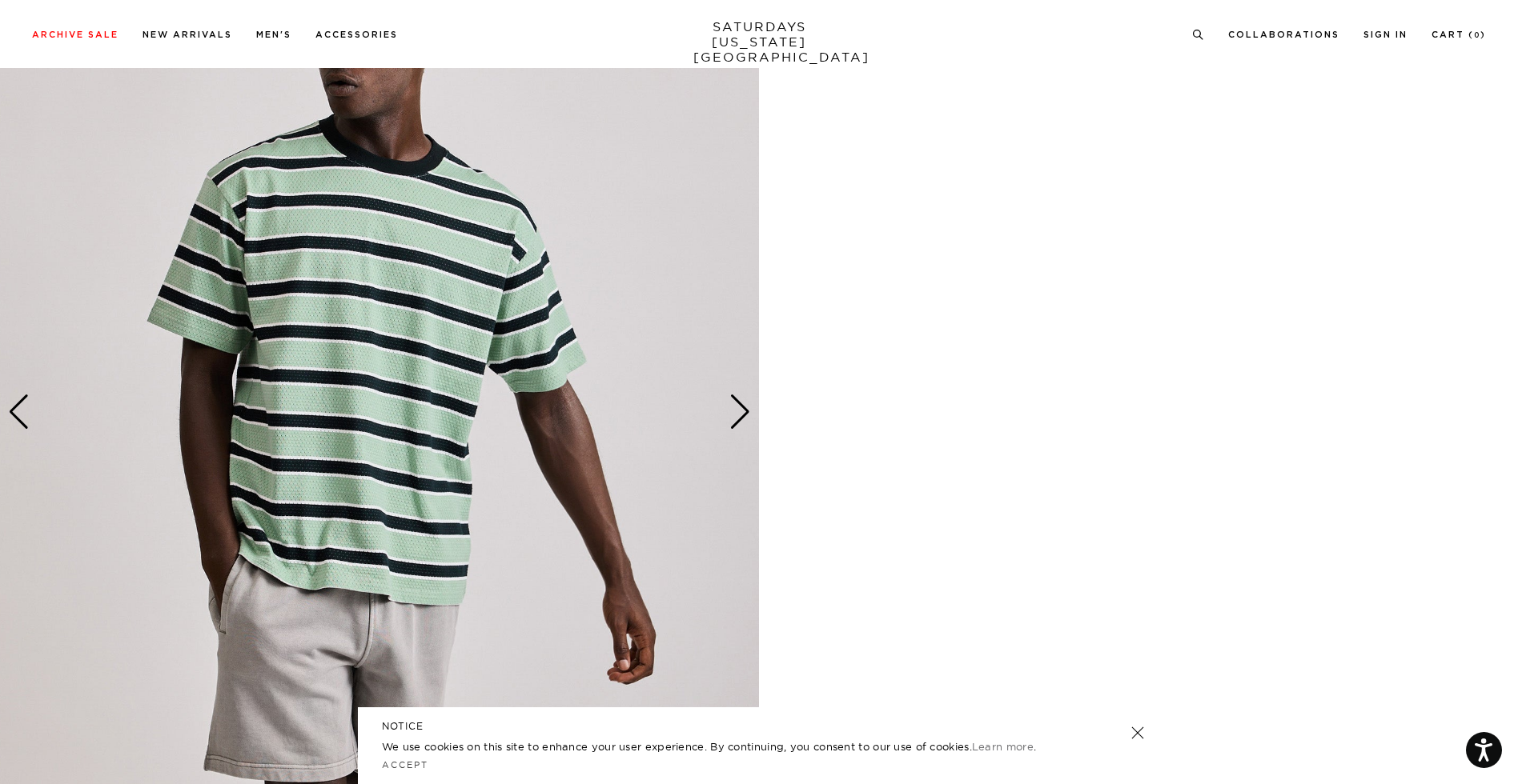
click at [739, 397] on div "Next slide" at bounding box center [739, 412] width 22 height 36
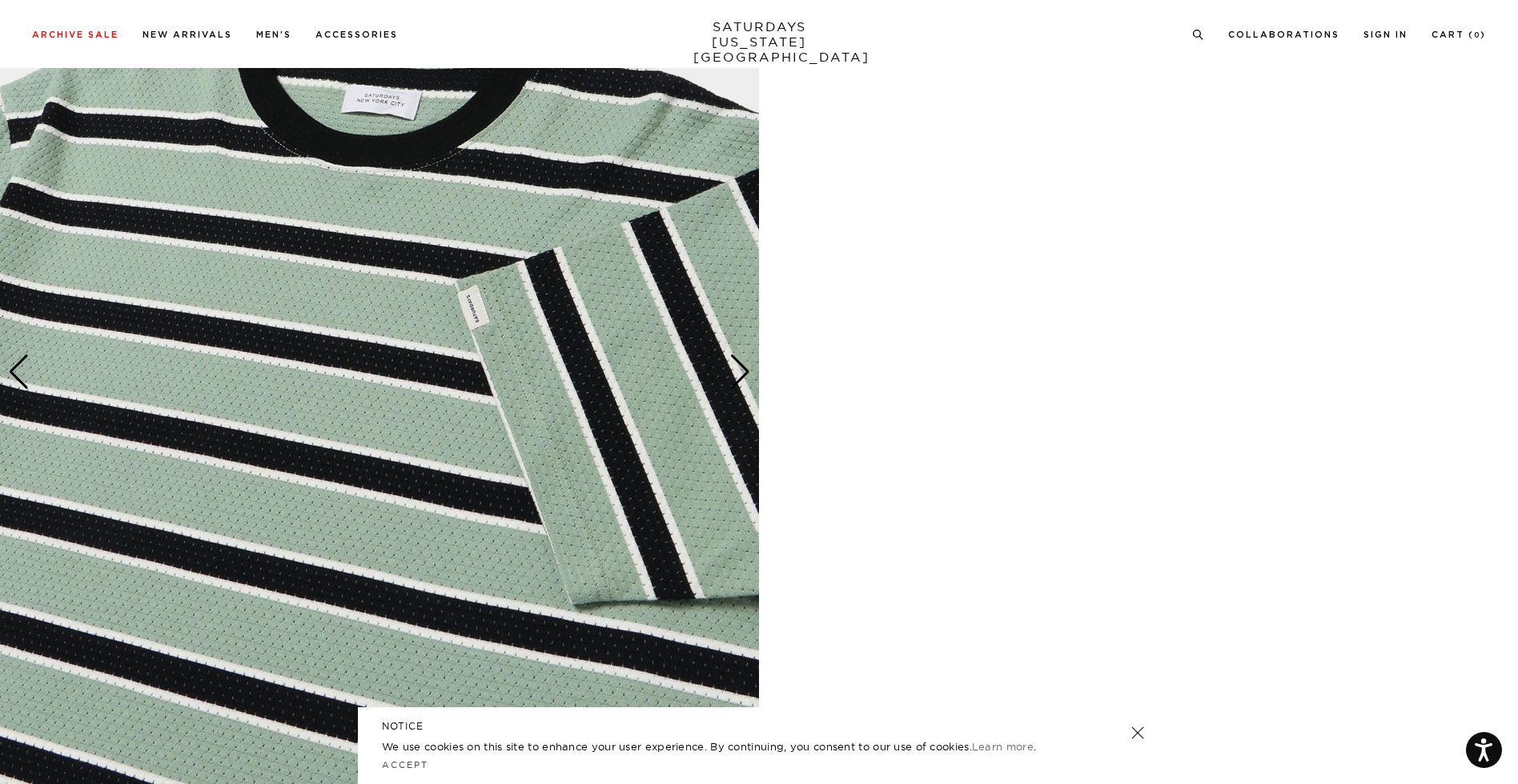
scroll to position [4828, 0]
